Goal: Transaction & Acquisition: Register for event/course

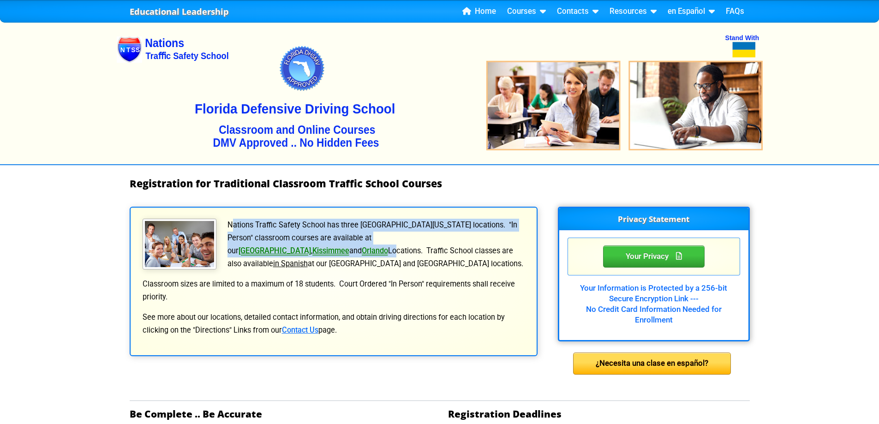
drag, startPoint x: 230, startPoint y: 227, endPoint x: 470, endPoint y: 232, distance: 240.1
click at [470, 232] on p "Nations Traffic Safety School has three [GEOGRAPHIC_DATA][US_STATE] locations. …" at bounding box center [334, 245] width 384 height 52
click at [311, 247] on link "[GEOGRAPHIC_DATA]" at bounding box center [275, 251] width 72 height 9
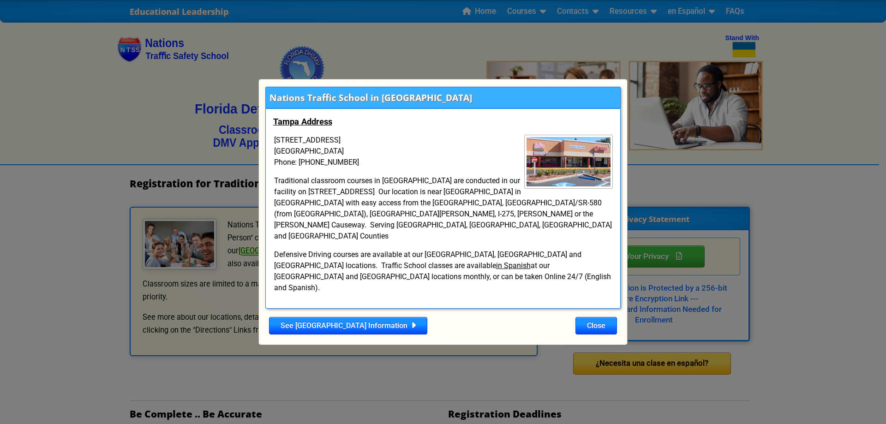
click at [496, 265] on u "in Spanish" at bounding box center [513, 265] width 35 height 9
click at [348, 317] on link "See [GEOGRAPHIC_DATA] Information" at bounding box center [348, 326] width 158 height 18
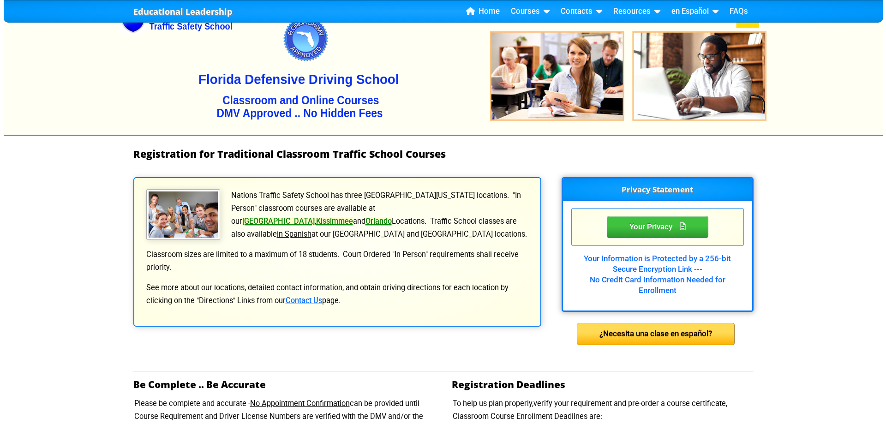
scroll to position [46, 0]
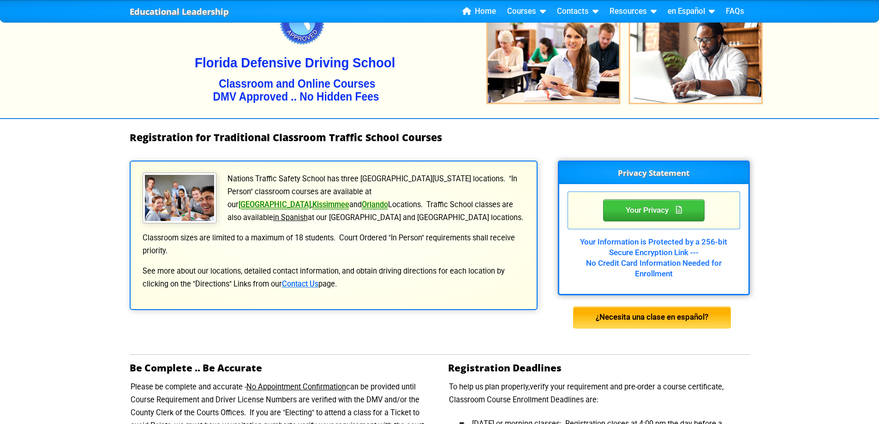
click at [660, 315] on div "¿Necesita una clase en español?" at bounding box center [652, 318] width 158 height 22
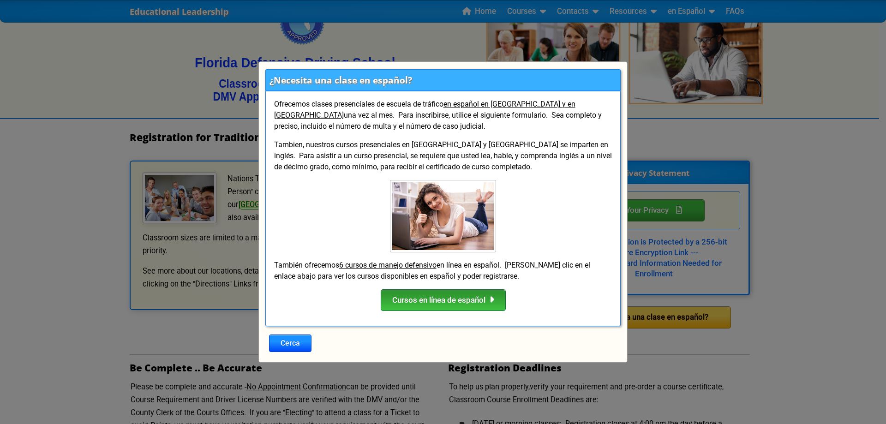
click at [438, 302] on div "Cursos en línea de español" at bounding box center [443, 300] width 125 height 22
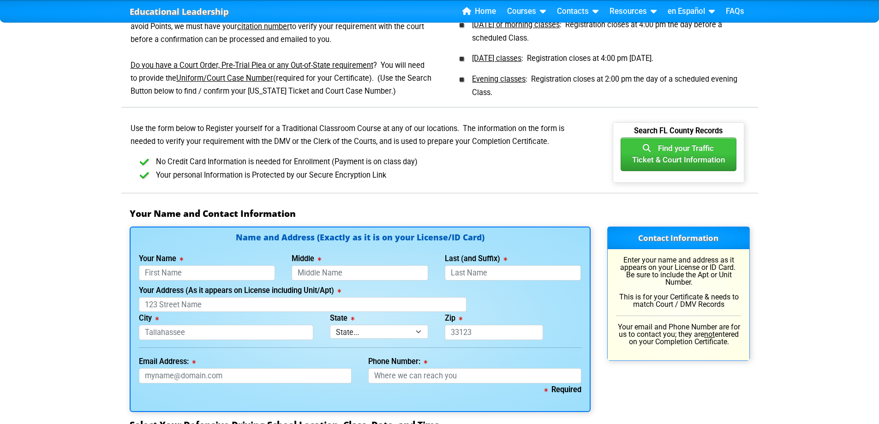
scroll to position [462, 0]
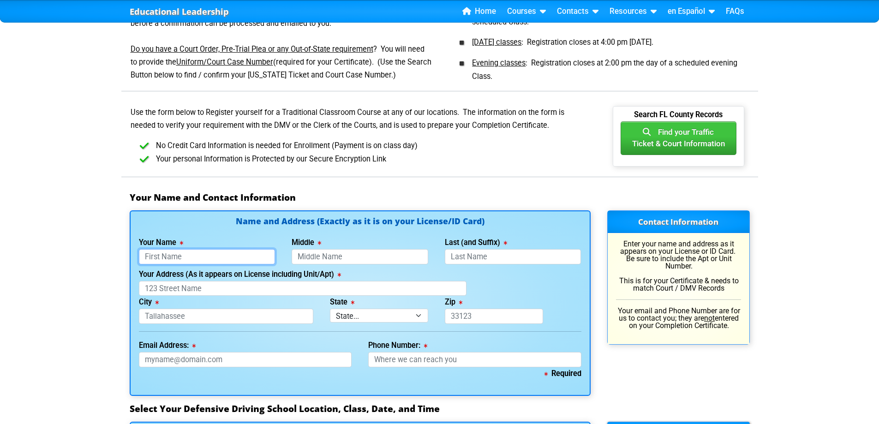
click at [177, 257] on input "Your Name" at bounding box center [207, 256] width 137 height 15
type input "Fernando"
click at [477, 259] on input "Last (and Suffix)" at bounding box center [513, 256] width 137 height 15
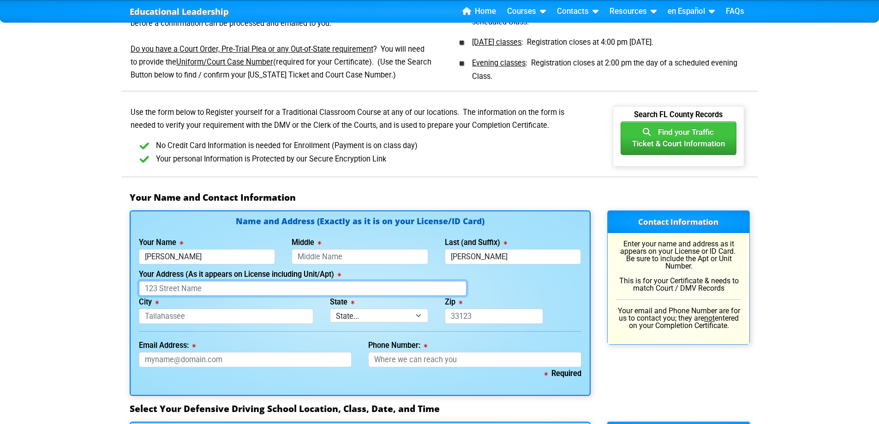
type input "Zuniga Roman"
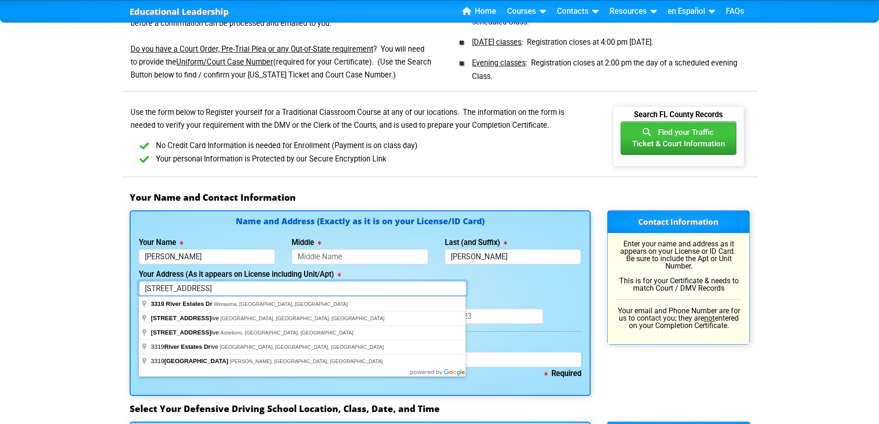
type input "3319 RIVER ESTATES DR"
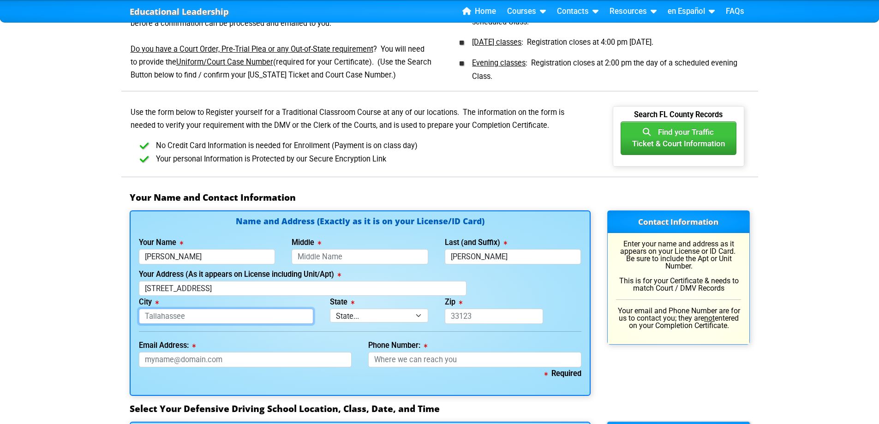
click at [195, 318] on input "City" at bounding box center [226, 316] width 175 height 15
type input "WIMAUMA"
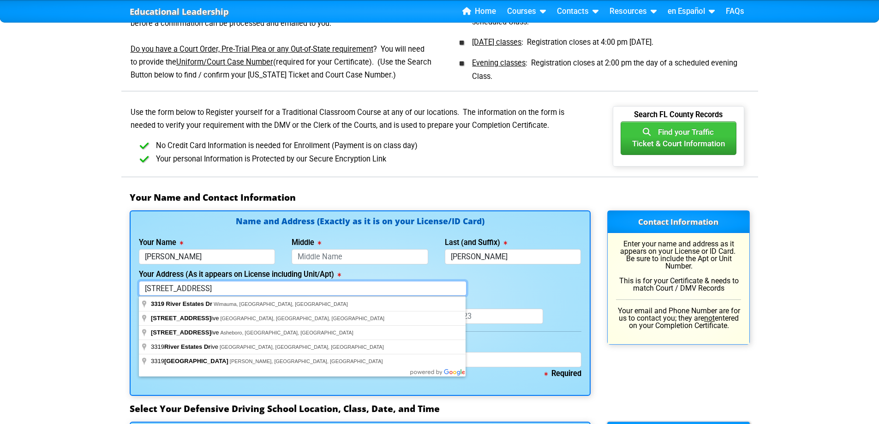
drag, startPoint x: 241, startPoint y: 286, endPoint x: 74, endPoint y: 285, distance: 167.1
click at [75, 285] on div "Educational Leadership Home Courses Certified Defensive Driving Courses 4-Hour …" at bounding box center [439, 390] width 879 height 1704
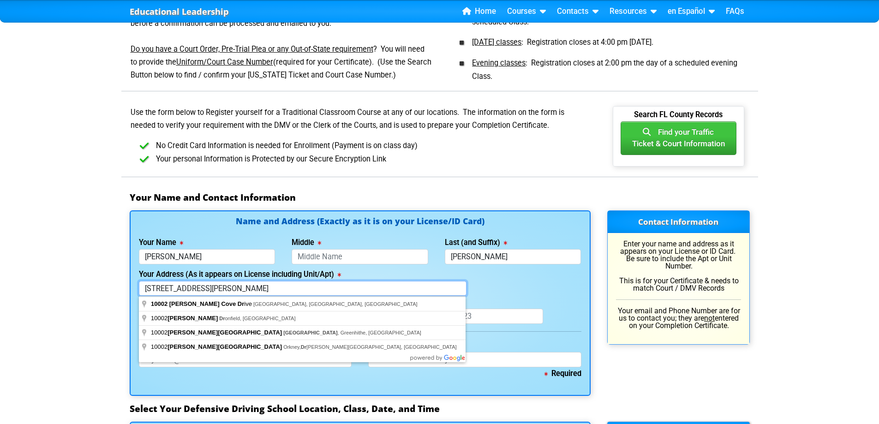
type input "10002 COWLEY COVE DR"
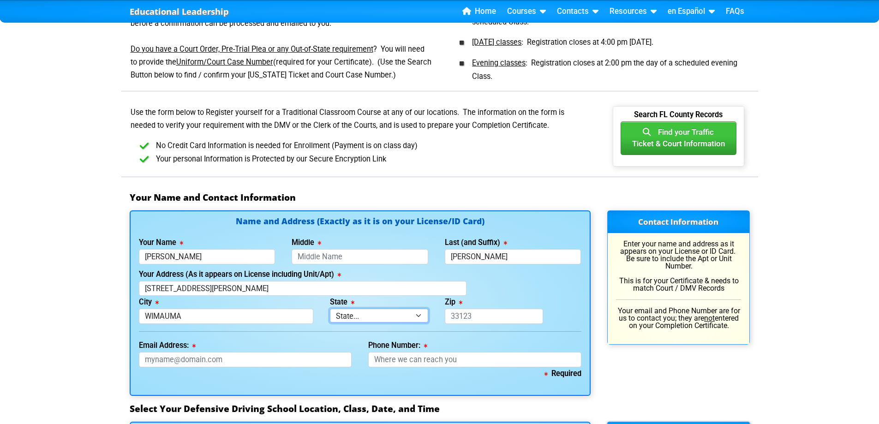
select select "{"fullName":"Florida","abbreviation":"FL","uniqueId":"1d559909-6cf0-4a4d-848e-a…"
click at [498, 319] on input "Zip" at bounding box center [494, 316] width 98 height 15
type input "33598"
click at [197, 355] on input "Email Address:" at bounding box center [245, 359] width 213 height 15
type input "FERNANDOZUNIGAROMAN1960@GMAIL.COM"
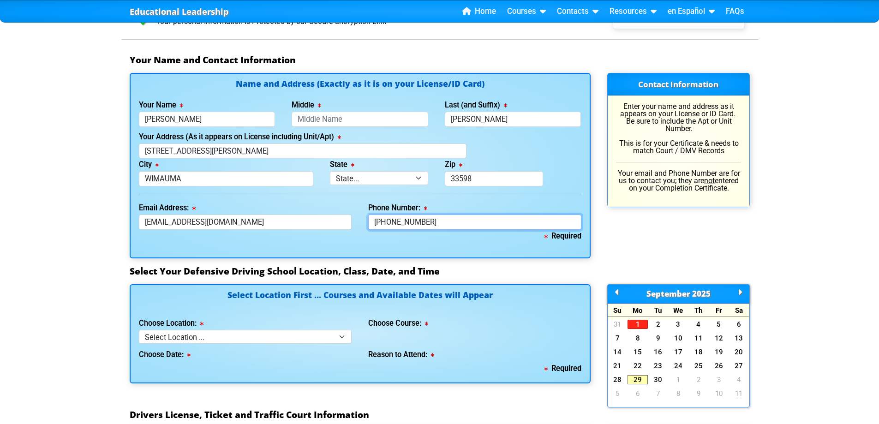
scroll to position [600, 0]
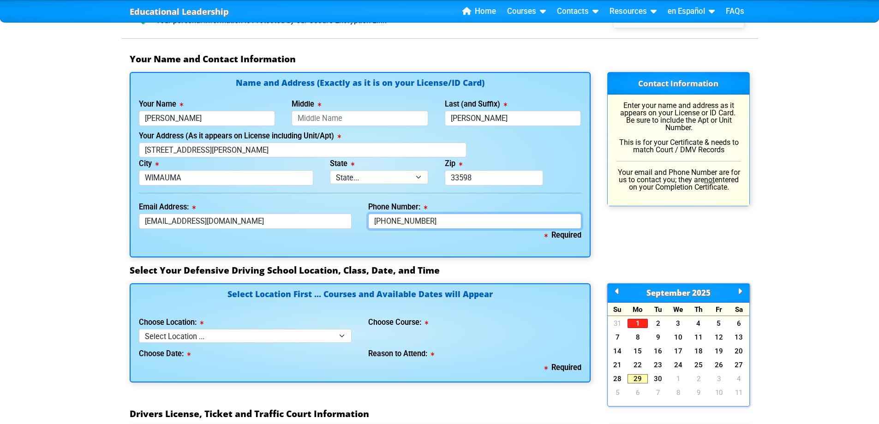
type input "813-650-4267"
click at [243, 336] on select "Select Location ... Tampa Orlando Kissimmee Tampa - en español Kissimmee - en e…" at bounding box center [245, 335] width 213 height 13
select select "8"
click at [139, 329] on select "Select Location ... Tampa Orlando Kissimmee Tampa - en español Kissimmee - en e…" at bounding box center [245, 335] width 213 height 13
click at [445, 337] on select "Seleccione el curso... Clase de BDI de 4 horas (Curso básico y TCAC) Clase de 4…" at bounding box center [474, 335] width 213 height 13
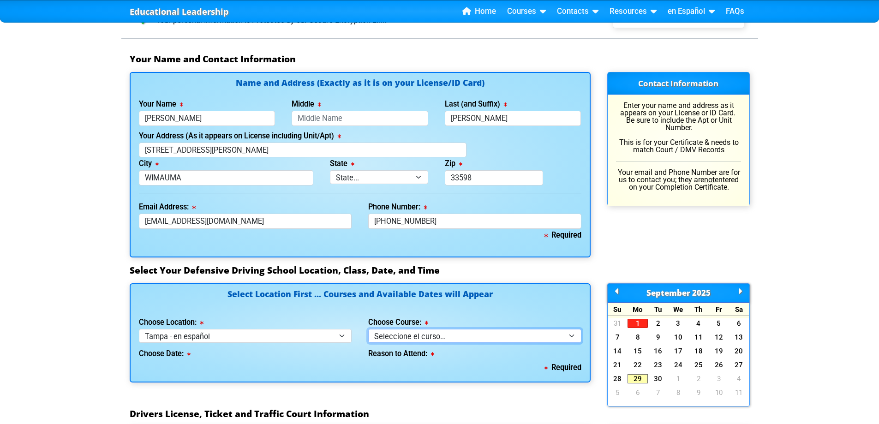
select select "1"
click at [368, 329] on select "Seleccione el curso... Clase de BDI de 4 horas (Curso básico y TCAC) Clase de 4…" at bounding box center [474, 335] width 213 height 13
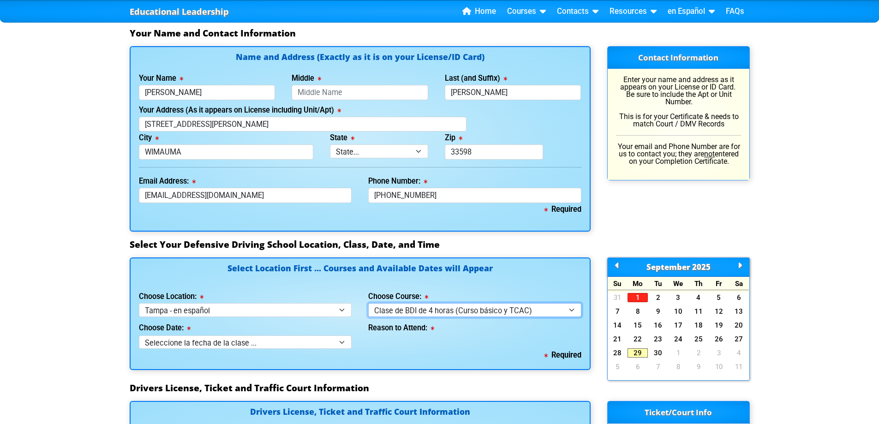
scroll to position [693, 0]
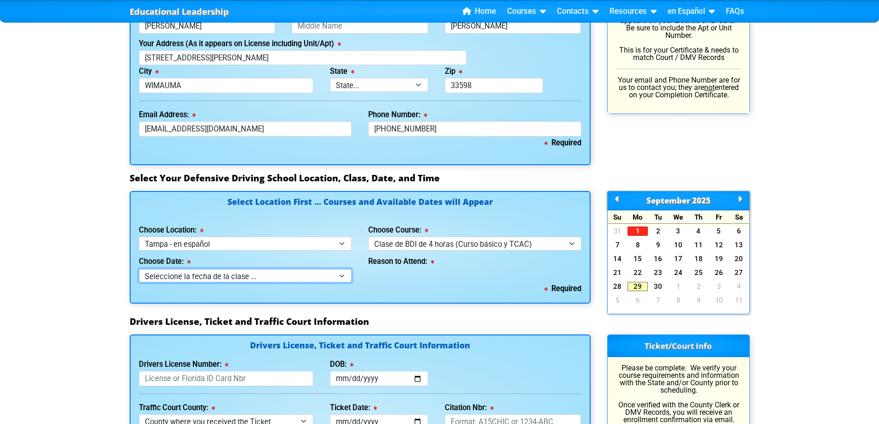
click at [228, 275] on select "Seleccione la fecha de la clase ... 12 de octubure -- (Domingo de 9:30am-1:30pm)" at bounding box center [245, 275] width 213 height 13
select select "10/12/2025, 4"
click at [139, 269] on select "Seleccione la fecha de la clase ... 12 de octubure -- (Domingo de 9:30am-1:30pm)" at bounding box center [245, 275] width 213 height 13
select select
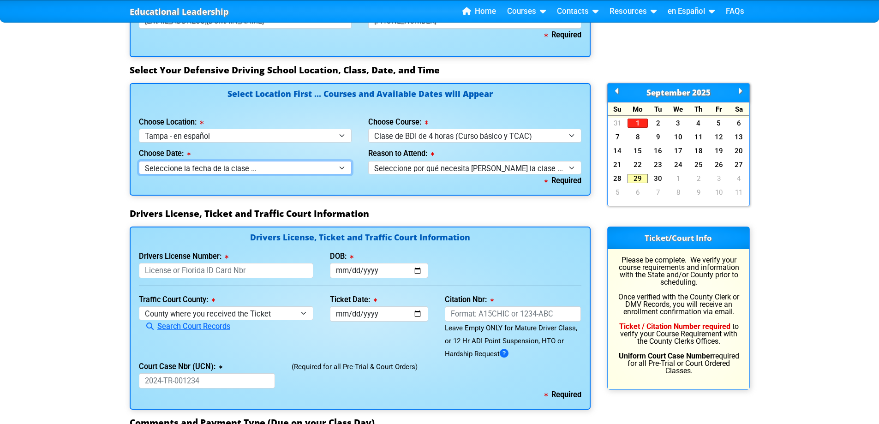
scroll to position [831, 0]
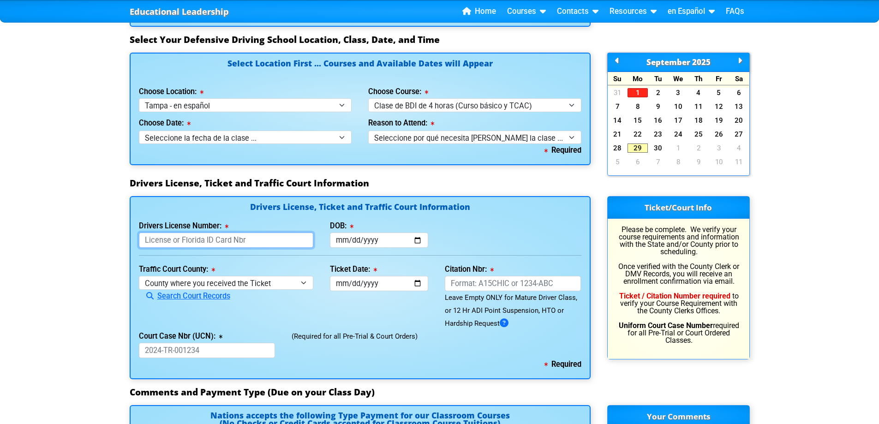
click at [264, 237] on input "Drivers License Number:" at bounding box center [226, 240] width 175 height 15
type input "Z466450830000"
type input "1960-01-06"
select select "{"countyName":"Hillsborough","state":"FL","uniqueId":"8517cbb9-d230-4a4d-9ced-4…"
type input "2025-08-23"
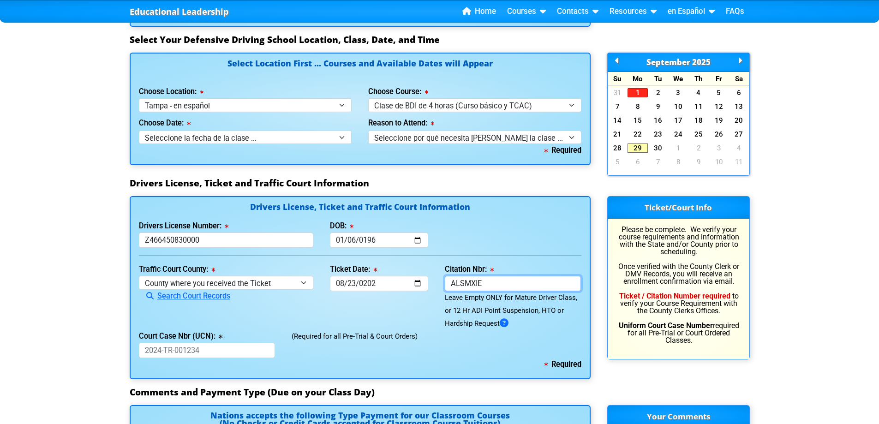
type input "ALSMXIE"
click at [207, 352] on input "Court Case Nbr (UCN):" at bounding box center [207, 350] width 137 height 15
click at [199, 352] on input "Court Case Nbr (UCN):" at bounding box center [207, 350] width 137 height 15
type input "25-TR-079163"
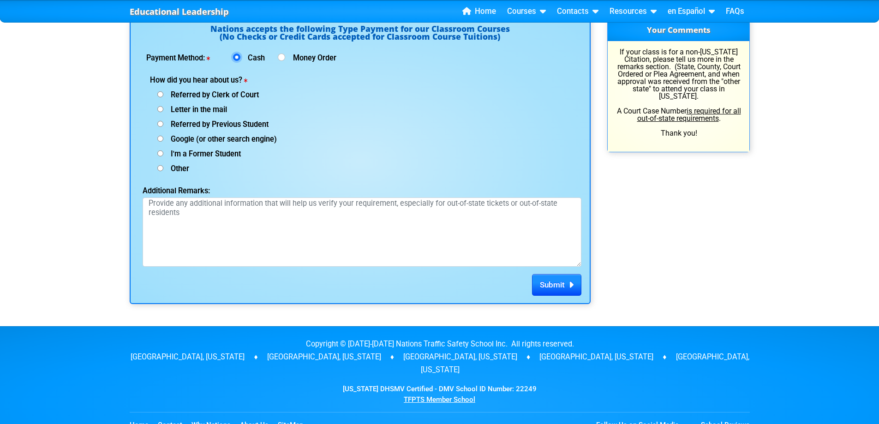
scroll to position [1202, 0]
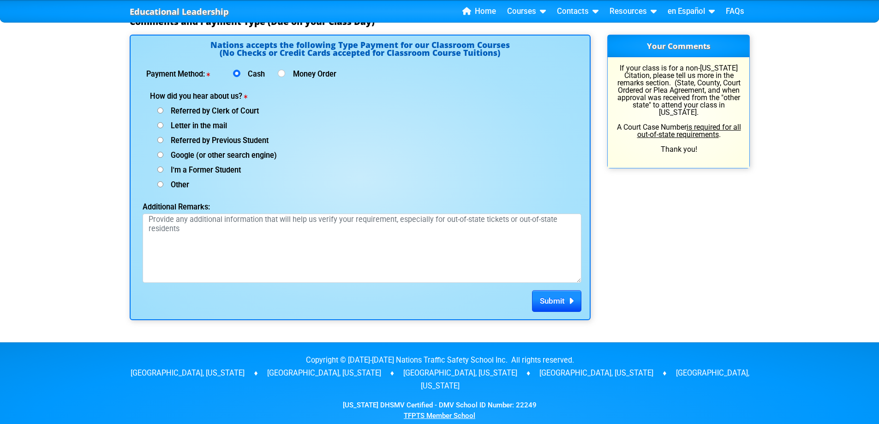
click at [240, 109] on span "Referred by Clerk of Court" at bounding box center [211, 111] width 96 height 9
click at [163, 109] on input "Referred by Clerk of Court" at bounding box center [160, 111] width 6 height 6
radio input "true"
click at [542, 301] on span "Submit" at bounding box center [552, 300] width 25 height 9
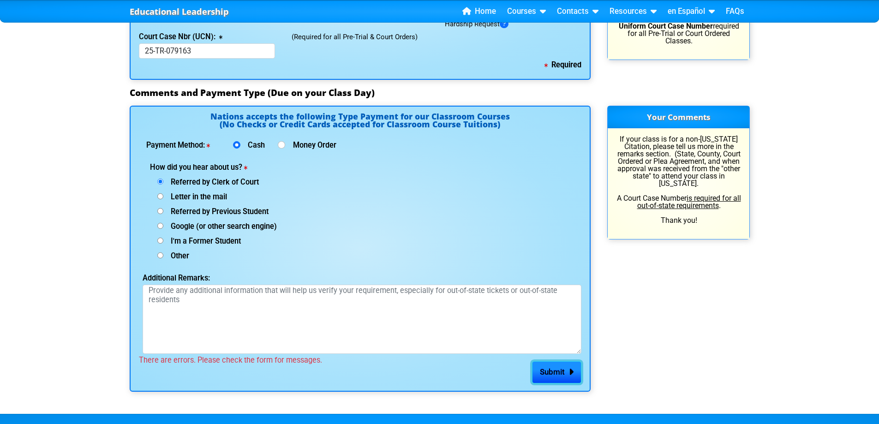
scroll to position [1110, 0]
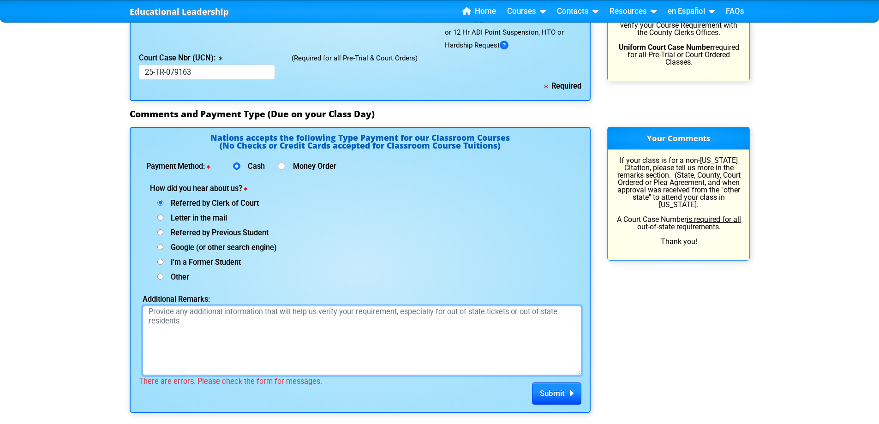
click at [223, 331] on textarea "Additional Remarks:" at bounding box center [362, 340] width 439 height 69
click at [162, 201] on input "Referred by Clerk of Court" at bounding box center [160, 203] width 6 height 6
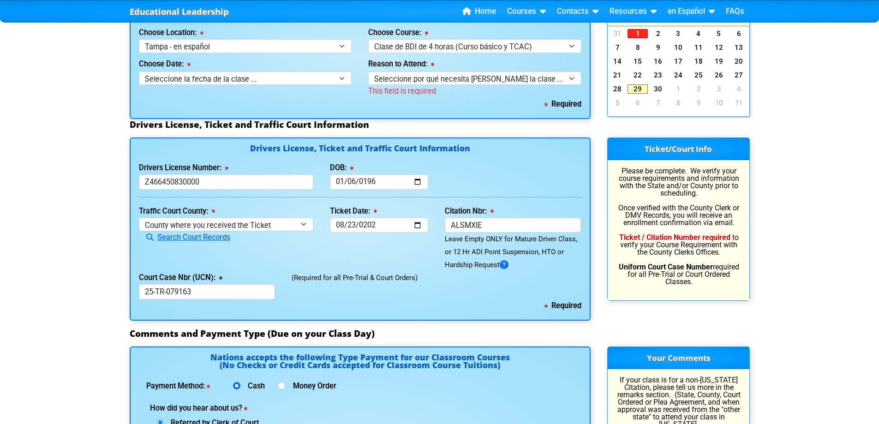
scroll to position [879, 0]
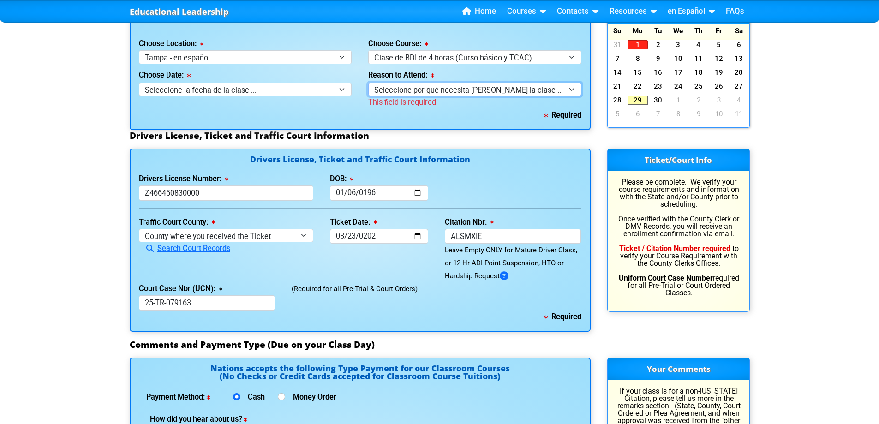
click at [431, 93] on select "Seleccione por qué necesita tomar la clase ... Elección por multa de tráfico (s…" at bounding box center [474, 89] width 213 height 13
select select "BDI - Election for Traffic Ticket"
click at [368, 83] on select "Seleccione por qué necesita tomar la clase ... Elección por multa de tráfico (s…" at bounding box center [474, 89] width 213 height 13
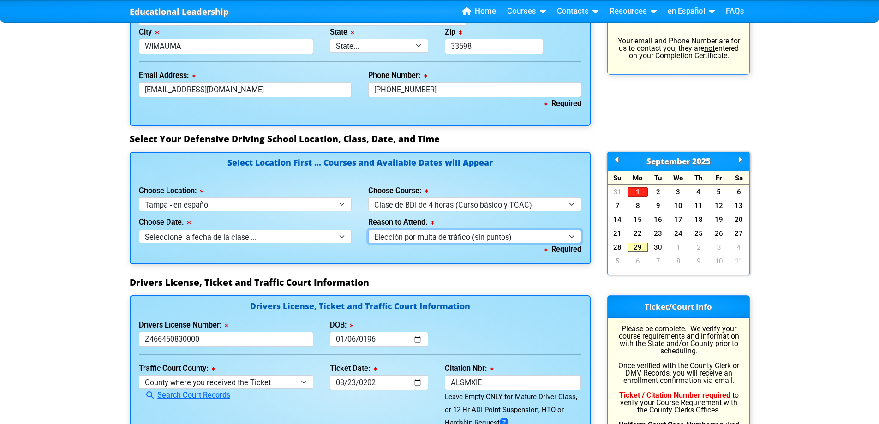
scroll to position [741, 0]
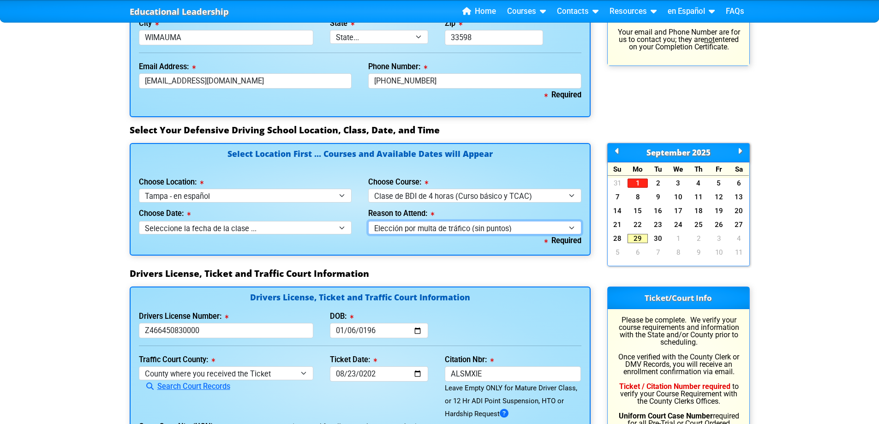
click at [434, 226] on select "Seleccione por qué necesita tomar la clase ... Elección por multa de tráfico (s…" at bounding box center [474, 227] width 213 height 13
click at [72, 291] on div "Educational Leadership Home Courses Certified Defensive Driving Courses 4-Hour …" at bounding box center [439, 111] width 879 height 1704
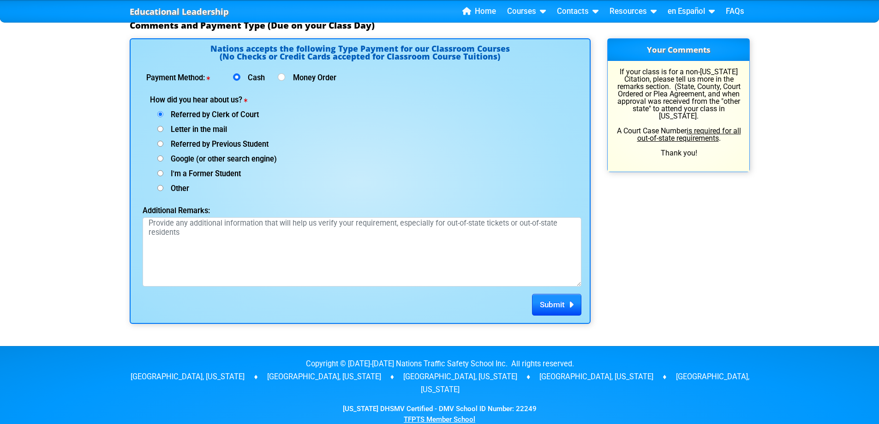
scroll to position [1202, 0]
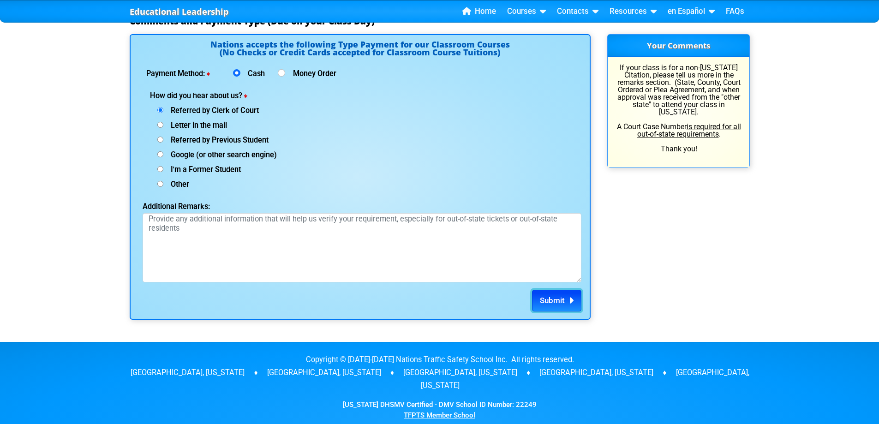
click at [561, 303] on span "Submit" at bounding box center [552, 300] width 25 height 9
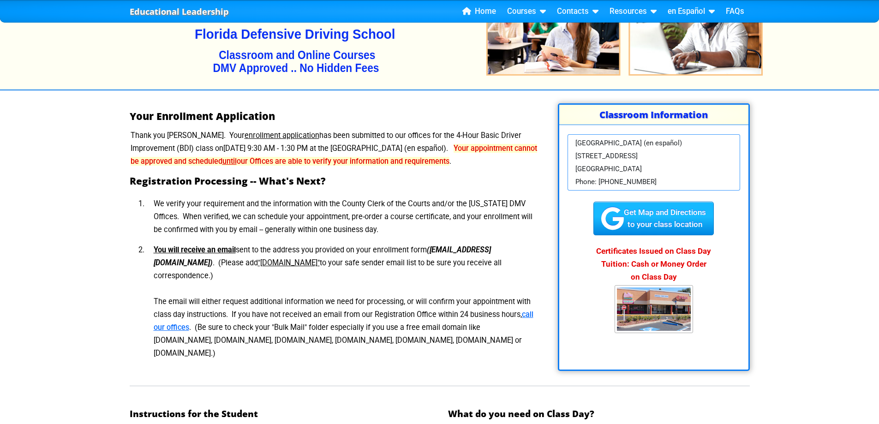
scroll to position [92, 0]
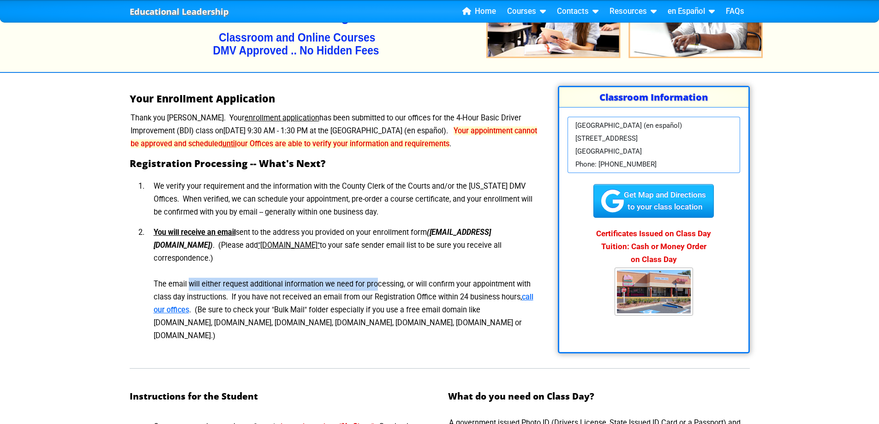
drag, startPoint x: 158, startPoint y: 287, endPoint x: 348, endPoint y: 289, distance: 189.8
click at [348, 289] on li "You will receive an email sent to the address you provided on your enrollment f…" at bounding box center [341, 285] width 391 height 124
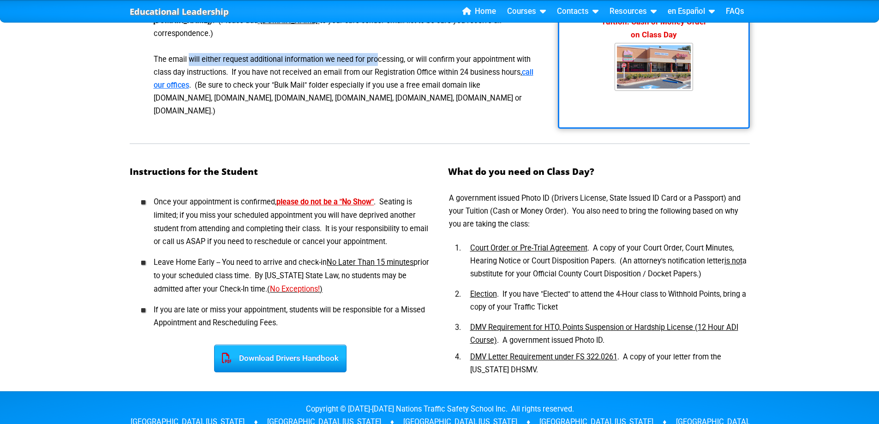
scroll to position [323, 0]
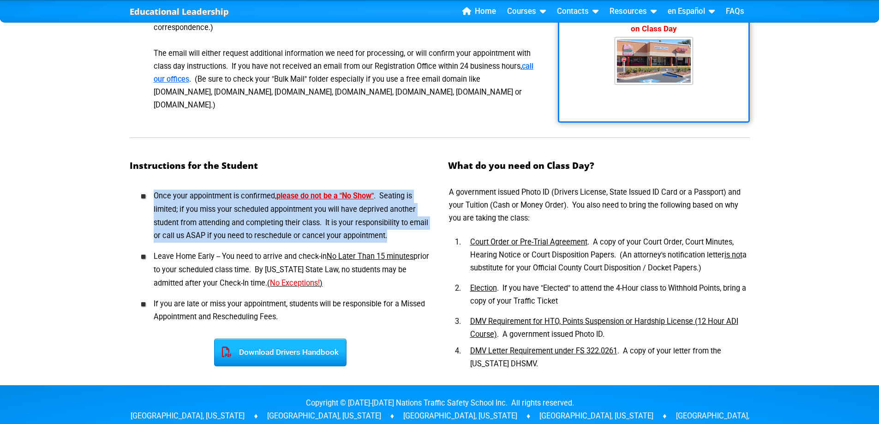
drag, startPoint x: 148, startPoint y: 186, endPoint x: 417, endPoint y: 223, distance: 271.7
click at [417, 223] on li "Once your appointment is confirmed, please do not be a "No Show" . Seating is l…" at bounding box center [288, 216] width 287 height 60
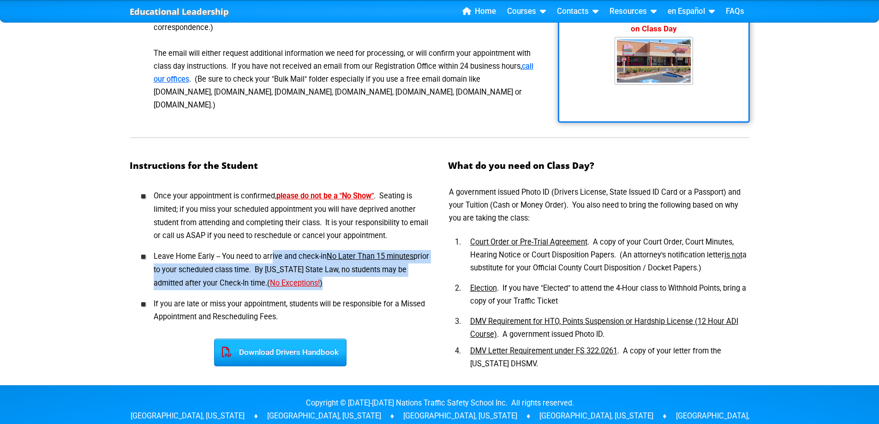
drag, startPoint x: 272, startPoint y: 245, endPoint x: 415, endPoint y: 276, distance: 146.4
click at [415, 276] on li "Leave Home Early -- You need to arrive and check-in No Later Than 15 minutes pr…" at bounding box center [288, 270] width 287 height 47
click at [318, 272] on li "Leave Home Early -- You need to arrive and check-in No Later Than 15 minutes pr…" at bounding box center [288, 270] width 287 height 47
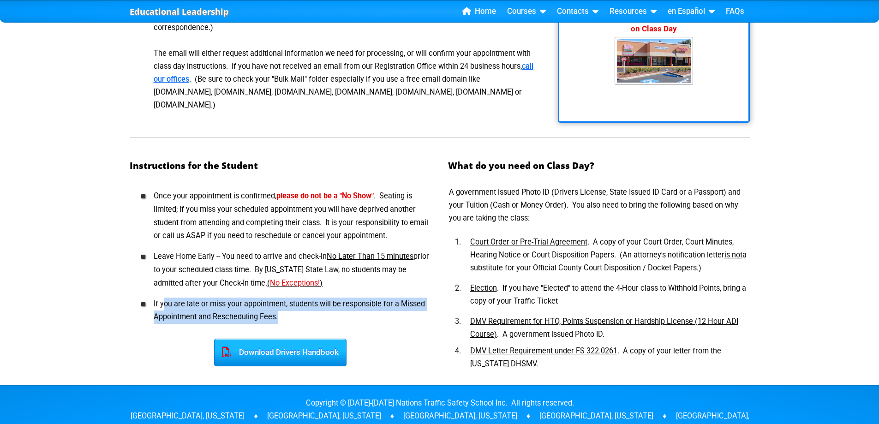
drag, startPoint x: 187, startPoint y: 292, endPoint x: 356, endPoint y: 301, distance: 169.3
click at [356, 301] on li "If you are late or miss your appointment, students will be responsible for a Mi…" at bounding box center [288, 311] width 287 height 34
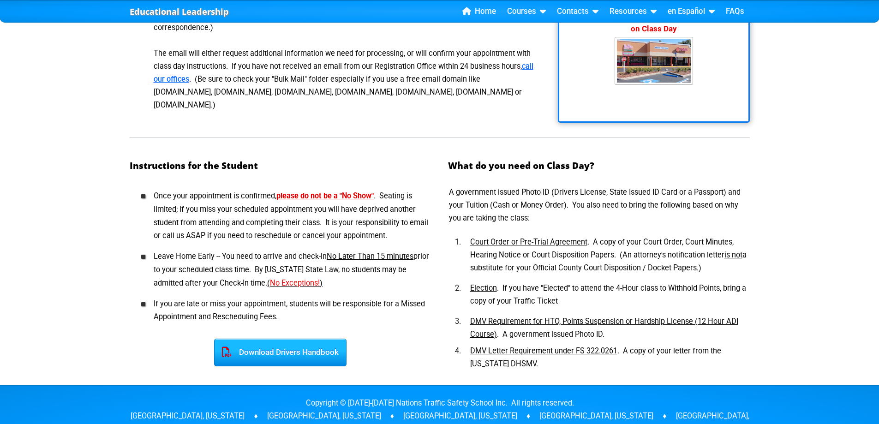
click at [844, 275] on div "Educational Leadership Home Courses Certified Defensive Driving Courses 4-Hour …" at bounding box center [439, 111] width 879 height 868
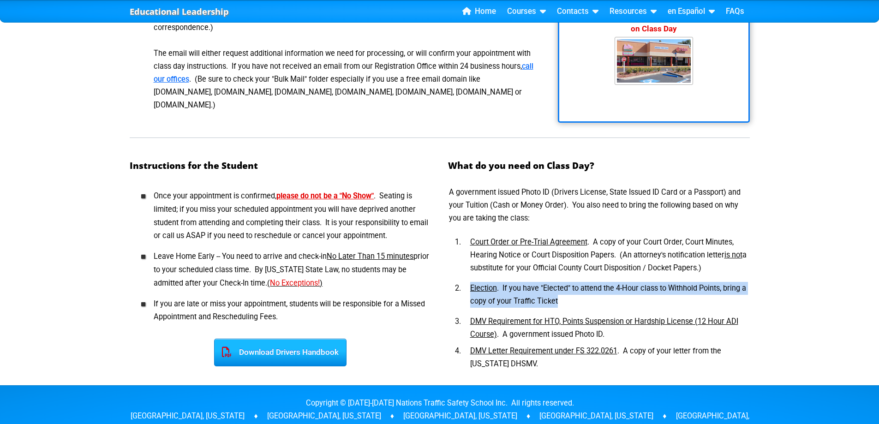
drag, startPoint x: 555, startPoint y: 289, endPoint x: 456, endPoint y: 278, distance: 99.8
click at [463, 278] on li "Election . If you have "Elected" to attend the 4-Hour class to Withhold Points,…" at bounding box center [606, 294] width 287 height 33
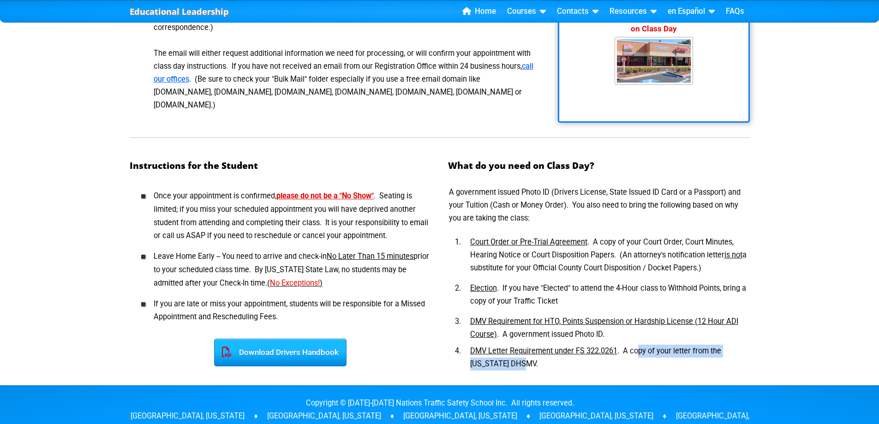
drag, startPoint x: 636, startPoint y: 339, endPoint x: 719, endPoint y: 353, distance: 84.2
click at [719, 353] on li "DMV Letter Requirement under FS 322.0261 . A copy of your letter from the Flori…" at bounding box center [606, 358] width 287 height 26
click at [616, 363] on div "What do you need on Class Day? A government issued Photo ID (Drivers License, S…" at bounding box center [599, 265] width 319 height 225
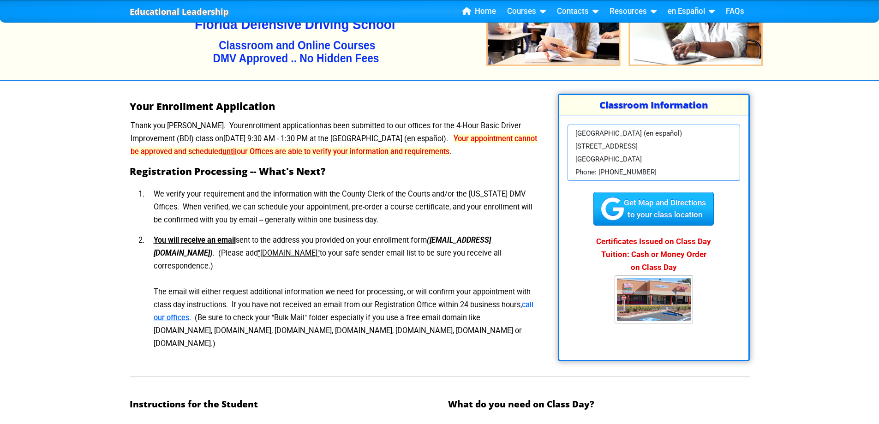
scroll to position [0, 0]
